Goal: Find specific page/section: Find specific page/section

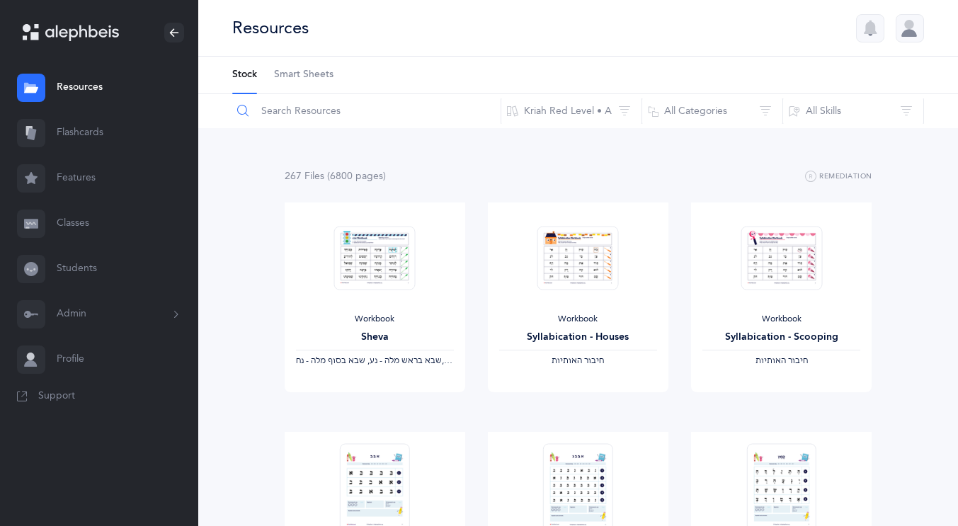
click at [298, 113] on input "text" at bounding box center [367, 111] width 270 height 34
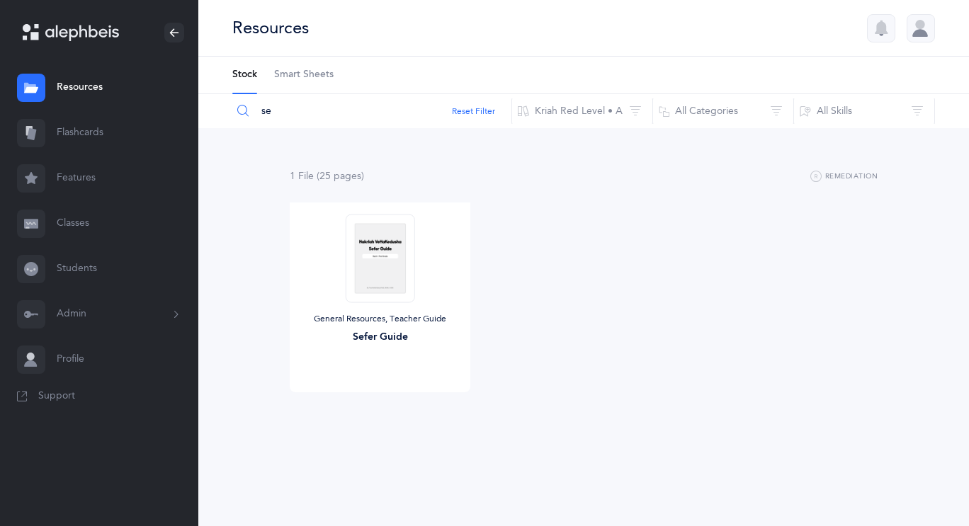
type input "s"
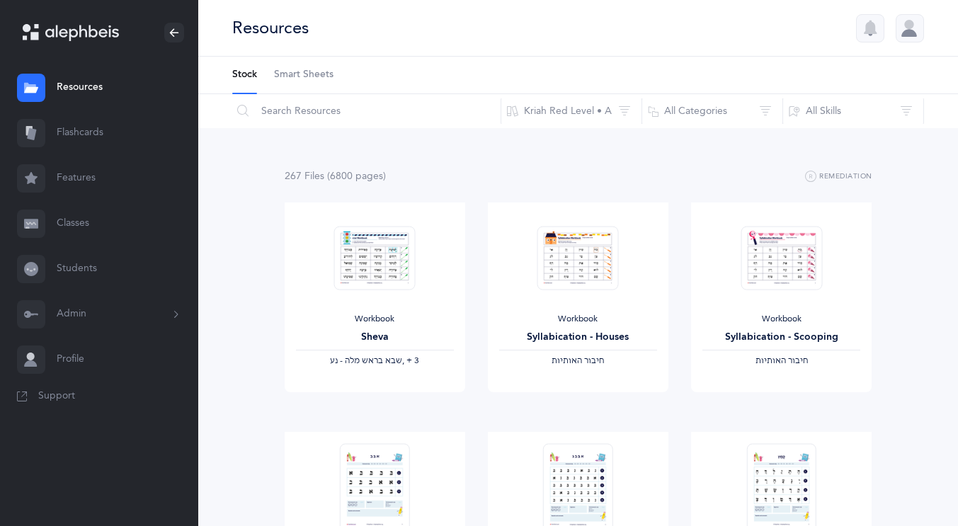
click at [84, 176] on link "Features" at bounding box center [99, 178] width 198 height 45
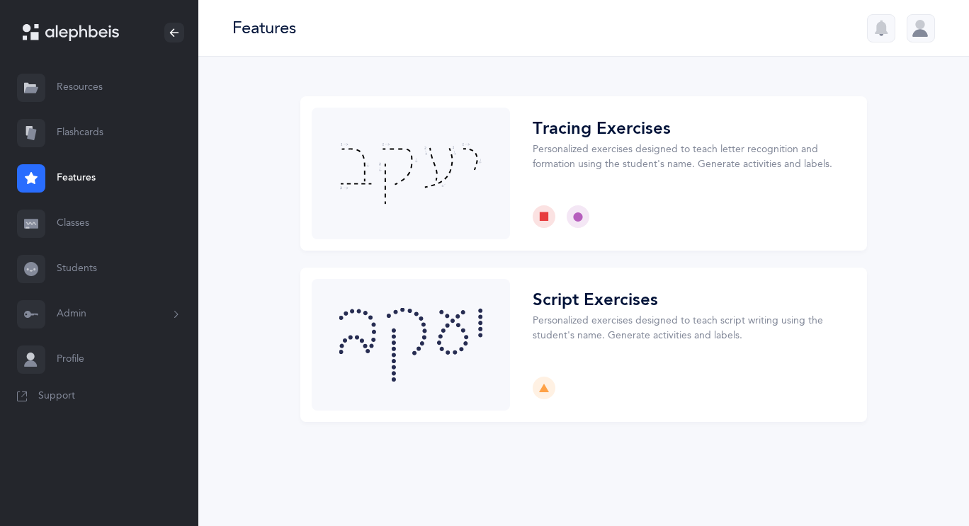
click at [94, 140] on link "Flashcards" at bounding box center [99, 133] width 198 height 45
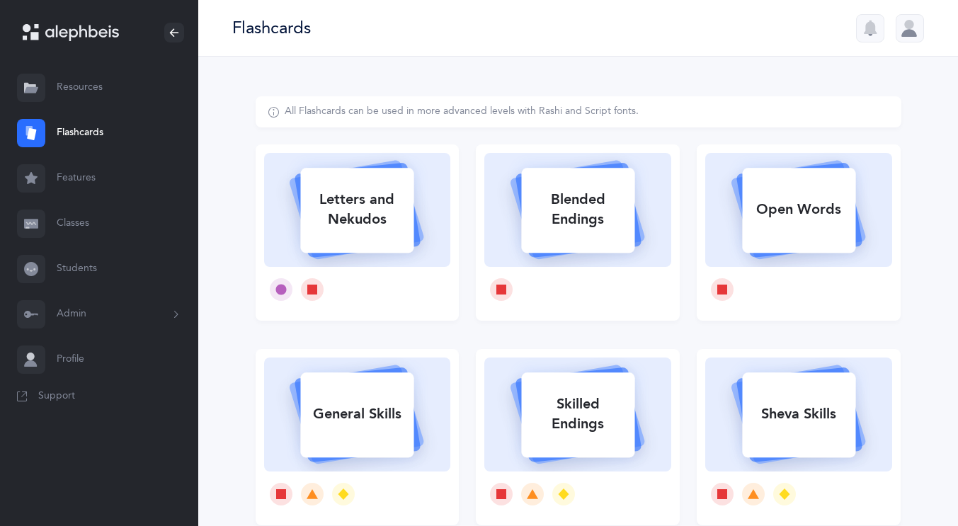
click at [80, 84] on link "Resources" at bounding box center [99, 87] width 198 height 45
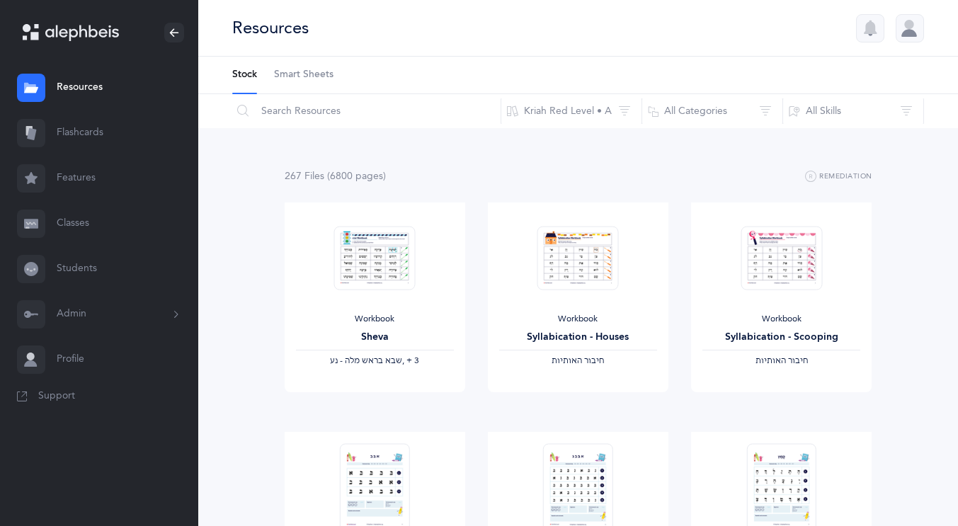
drag, startPoint x: 100, startPoint y: 50, endPoint x: 175, endPoint y: -58, distance: 131.9
click at [295, 103] on input "text" at bounding box center [367, 111] width 270 height 34
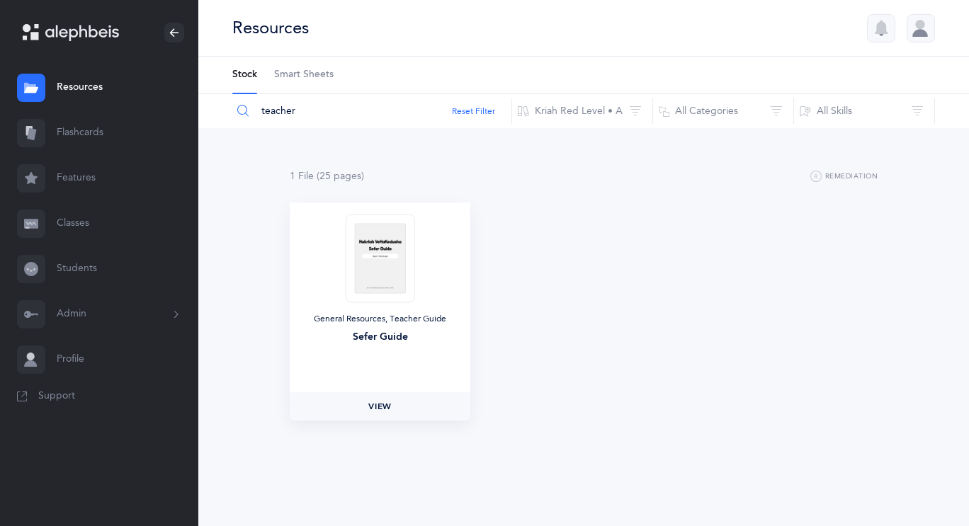
type input "teacher"
click at [387, 404] on span "View" at bounding box center [379, 406] width 23 height 13
